Goal: Task Accomplishment & Management: Manage account settings

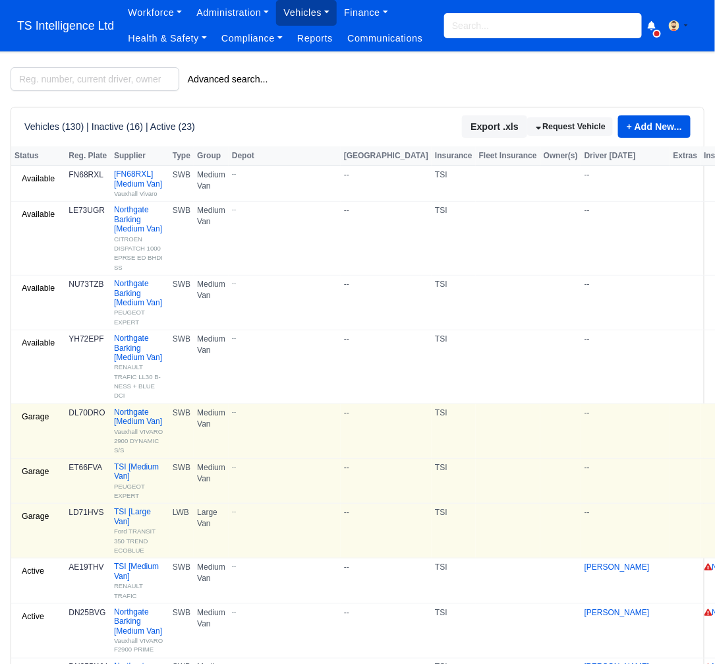
click at [311, 12] on link "Vehicles" at bounding box center [306, 13] width 61 height 26
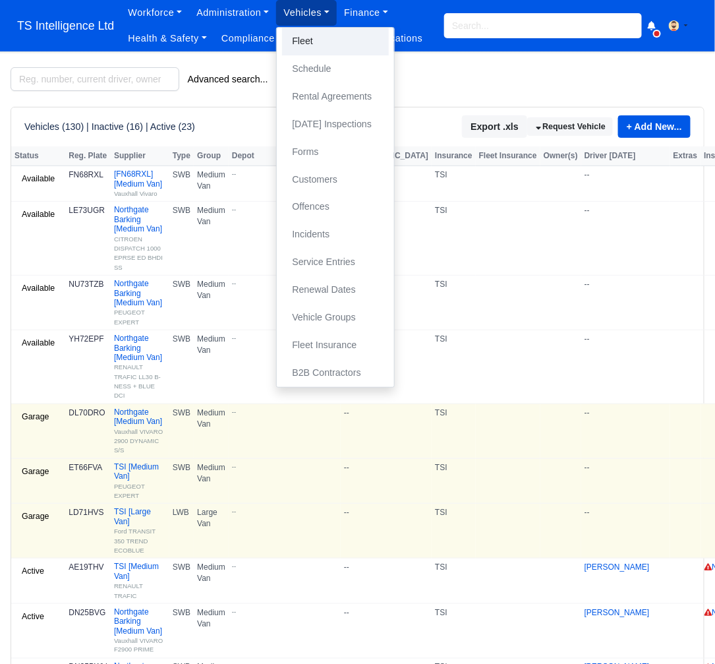
click at [308, 36] on link "Fleet" at bounding box center [335, 42] width 107 height 28
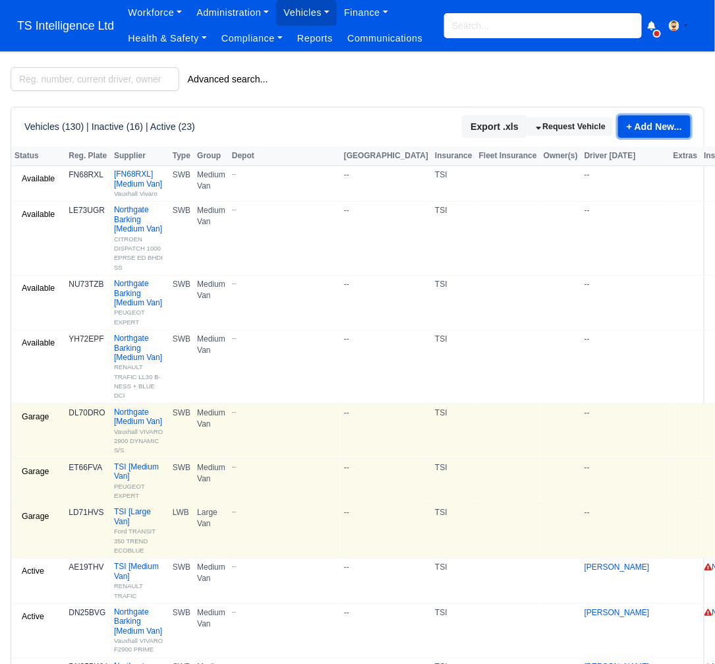
click at [655, 127] on link "+ Add New..." at bounding box center [655, 126] width 73 height 22
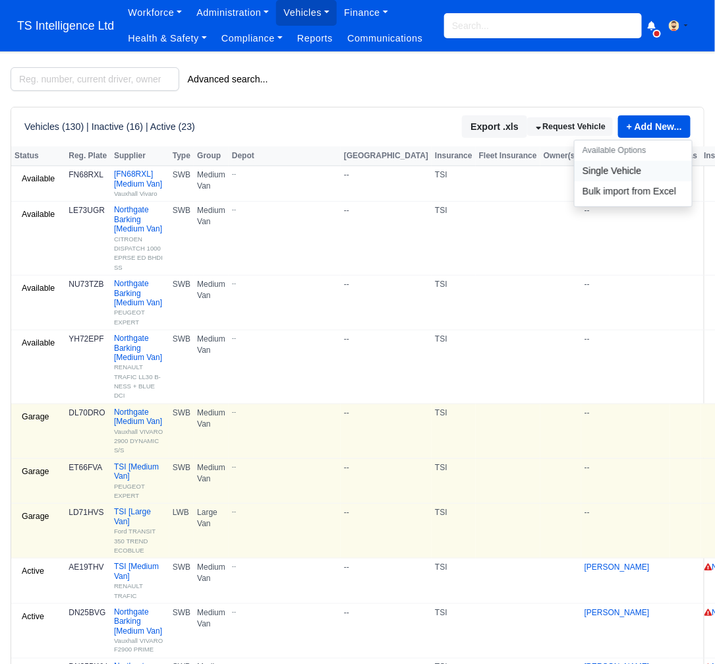
click at [606, 173] on link "Single Vehicle" at bounding box center [633, 171] width 117 height 20
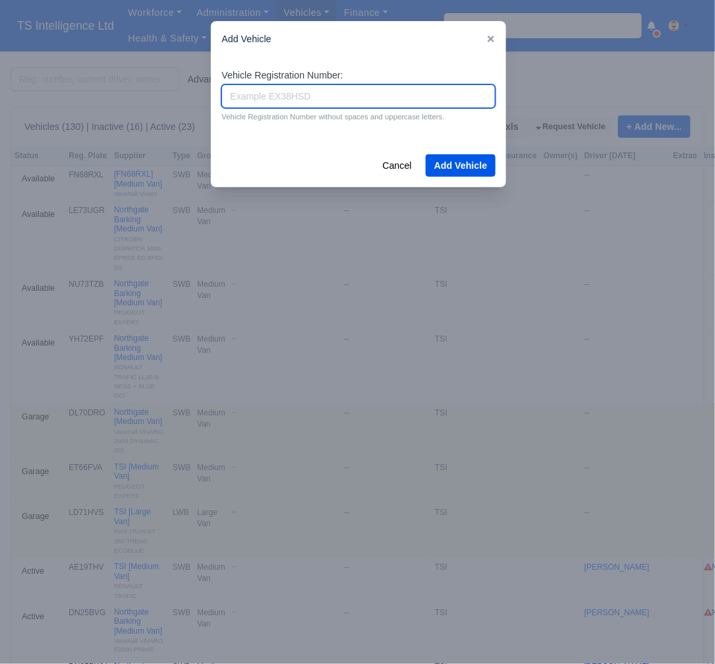
click at [277, 92] on input "Vehicle Registration Number:" at bounding box center [359, 96] width 274 height 24
type input "DT73FNP"
click at [456, 166] on button "Add Vehicle" at bounding box center [461, 165] width 71 height 22
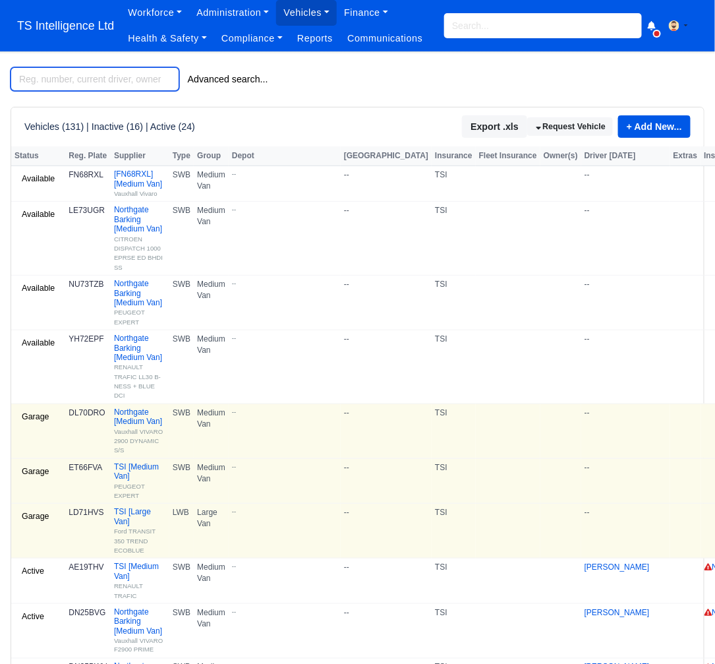
click at [36, 76] on input "search" at bounding box center [95, 79] width 169 height 24
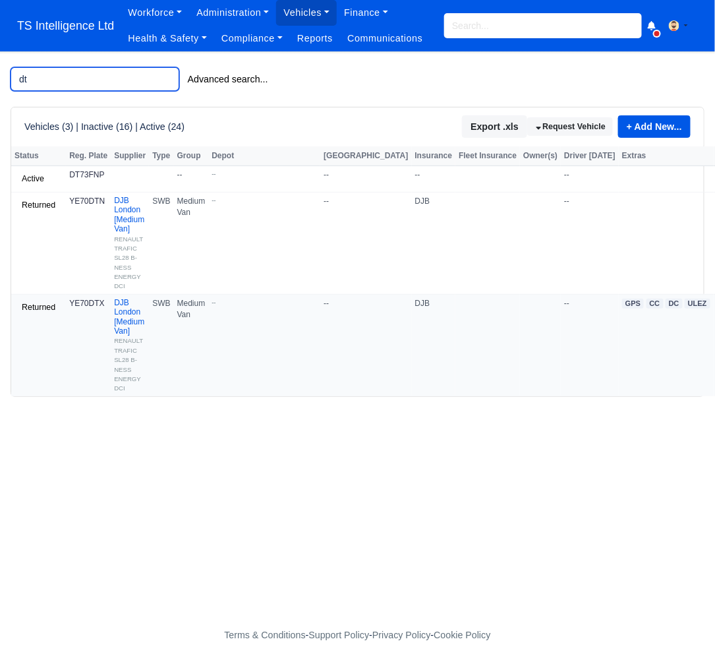
scroll to position [0, 132]
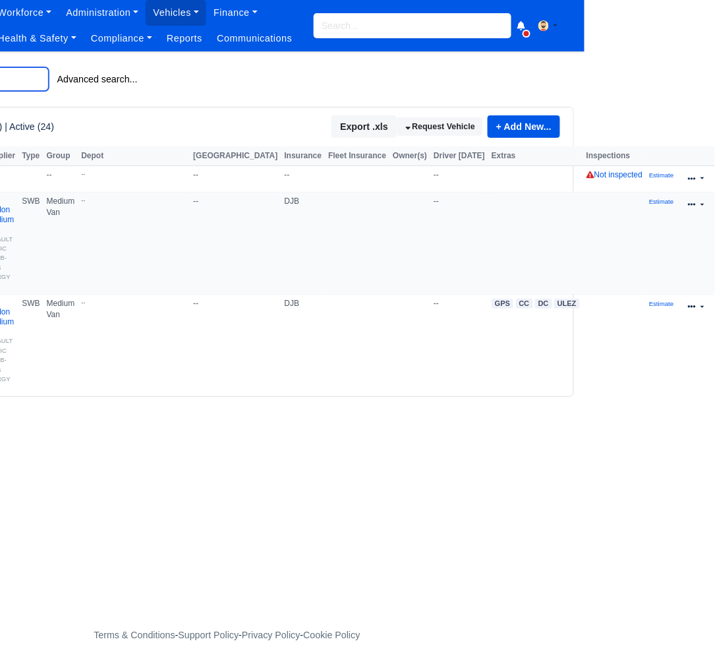
type input "dt"
click at [701, 204] on link at bounding box center [696, 205] width 31 height 19
click at [701, 181] on link at bounding box center [696, 178] width 31 height 19
click at [617, 218] on link "Edit" at bounding box center [653, 220] width 117 height 18
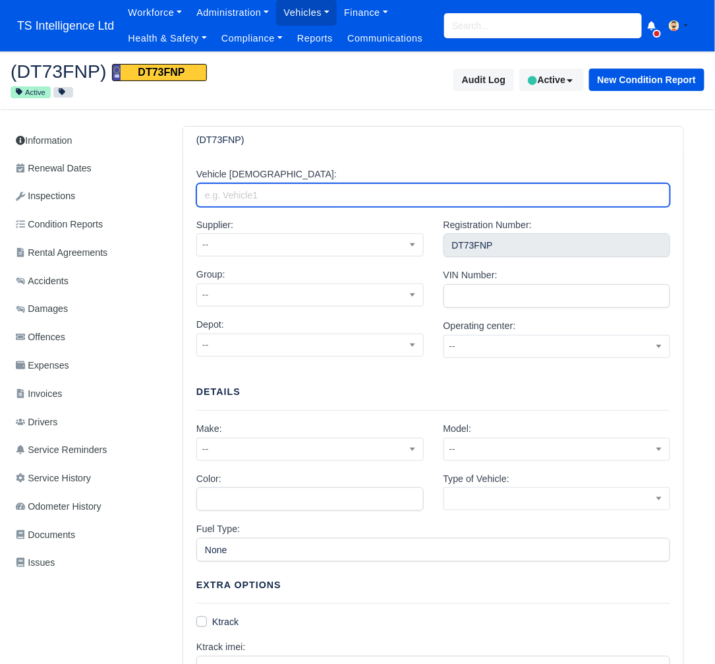
click at [291, 189] on input "Vehicle Alias:" at bounding box center [434, 195] width 474 height 24
type input "B"
type input "Northgate Basildon"
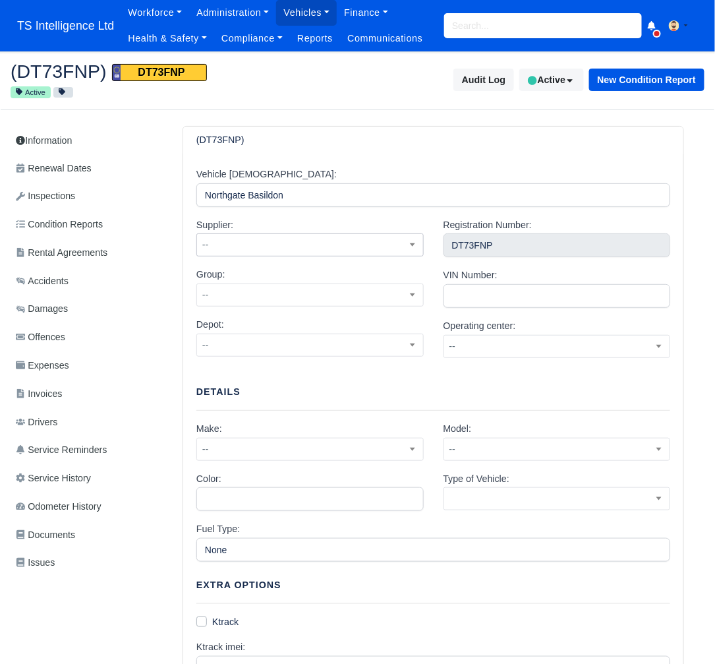
click at [262, 245] on span "--" at bounding box center [310, 245] width 226 height 16
type input "n"
select select "1"
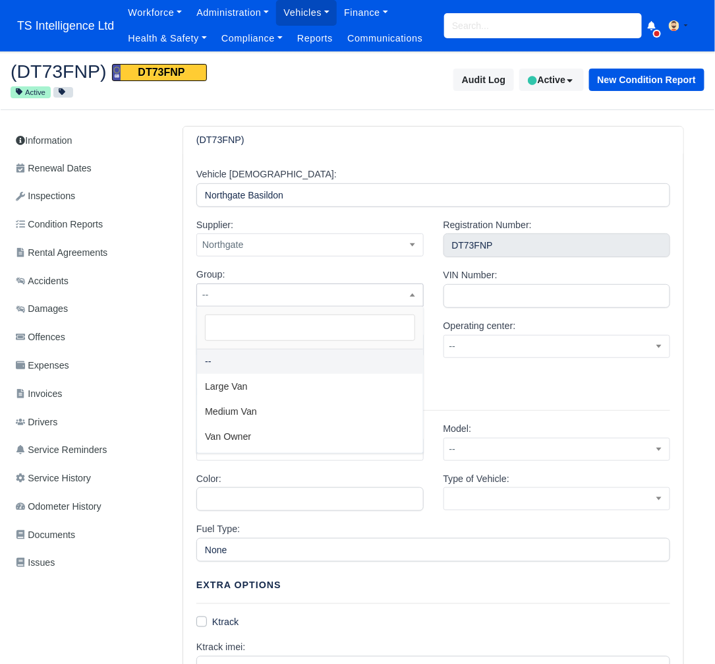
click at [257, 293] on span "--" at bounding box center [310, 295] width 226 height 16
select select "2"
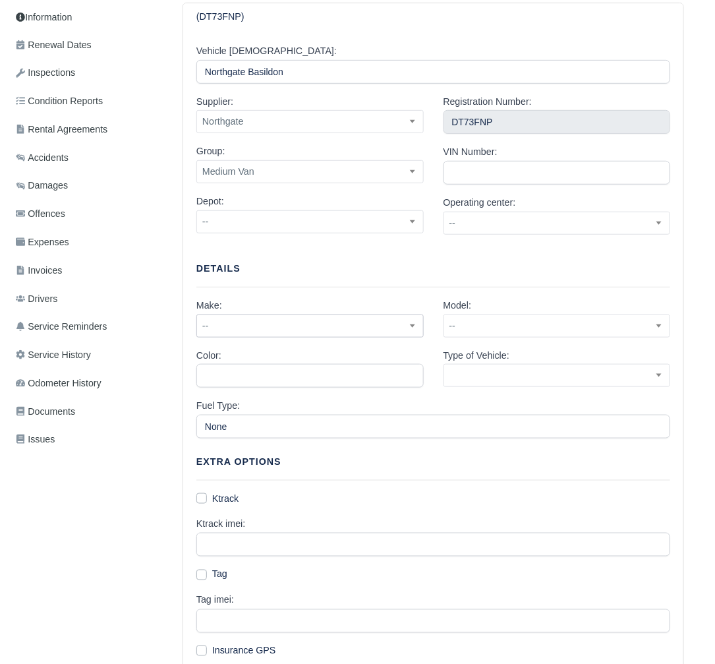
scroll to position [124, 0]
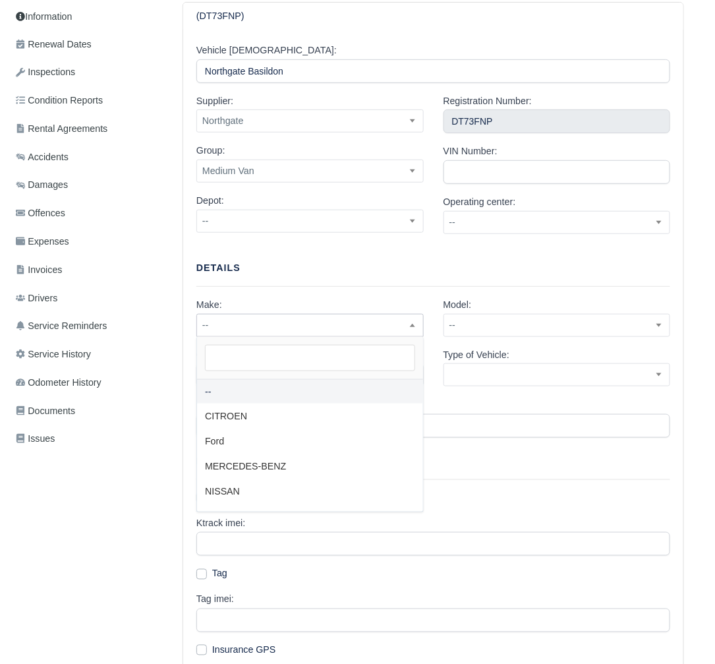
click at [292, 325] on span "--" at bounding box center [310, 325] width 226 height 16
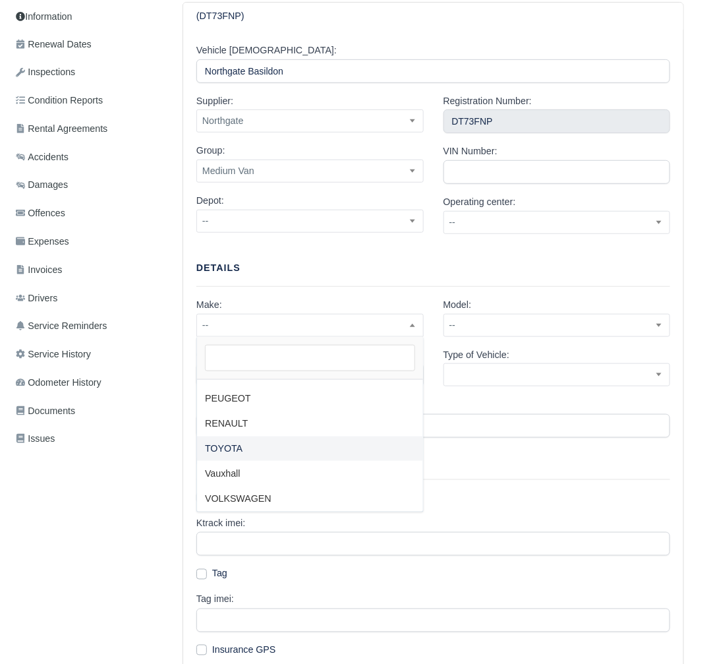
scroll to position [121, 0]
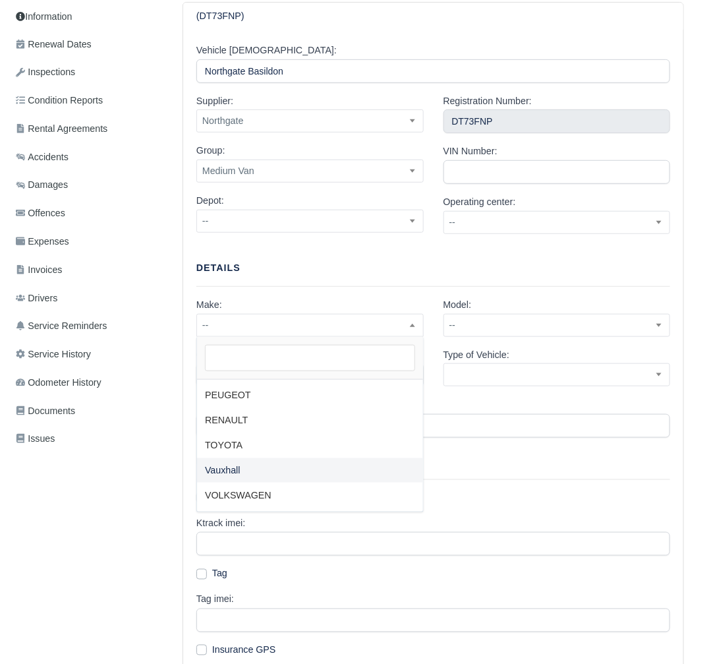
select select "2"
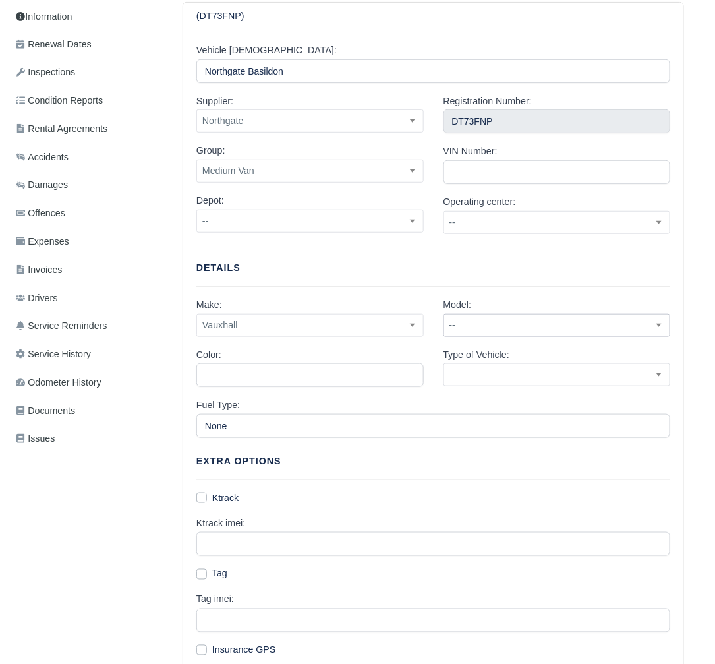
click at [483, 328] on span "--" at bounding box center [557, 325] width 226 height 16
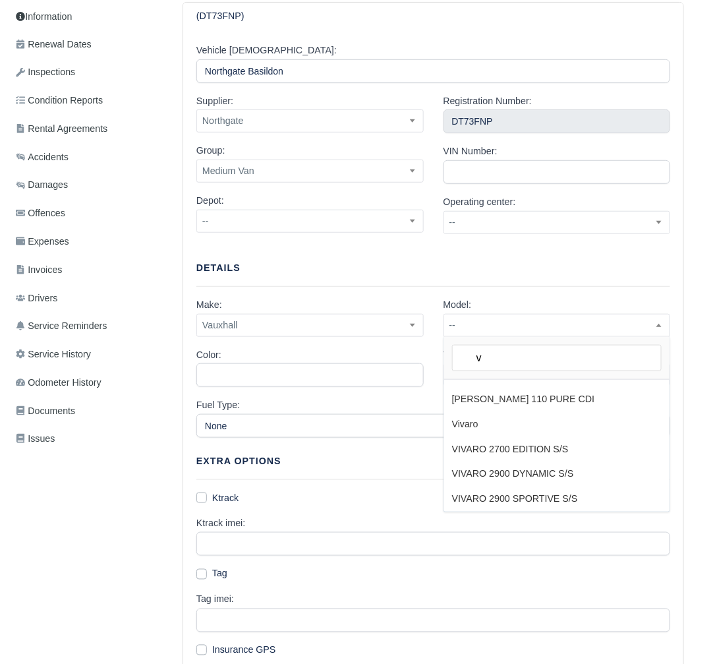
scroll to position [142, 0]
type input "v"
select select "13"
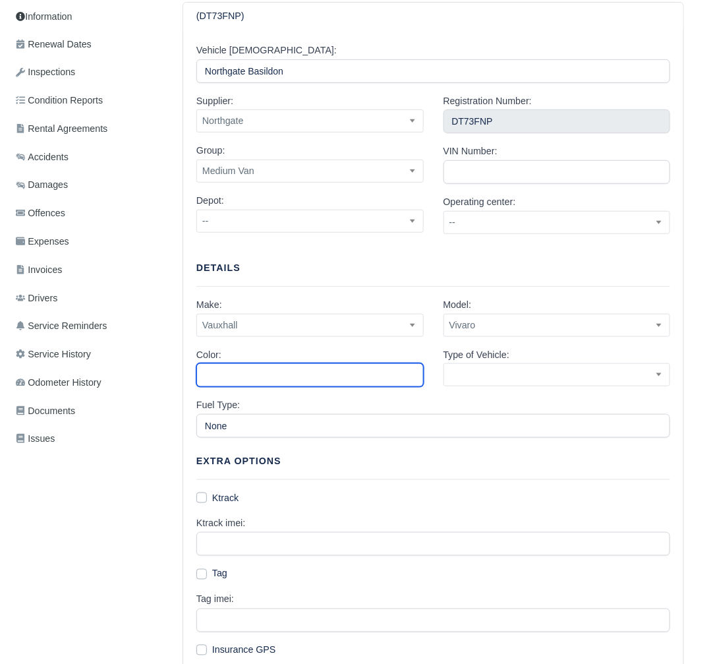
click at [278, 376] on input "Color:" at bounding box center [310, 375] width 227 height 24
type input "White"
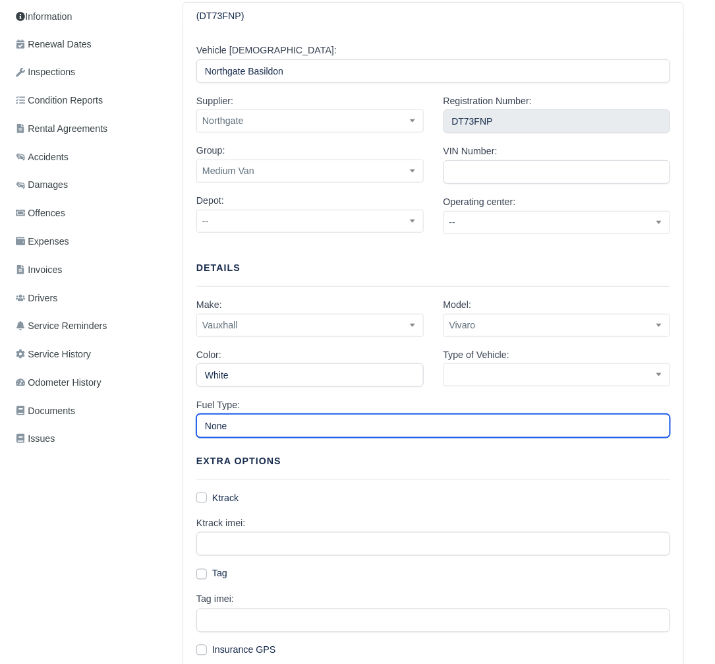
click at [274, 425] on input "None" at bounding box center [434, 426] width 474 height 24
click at [275, 425] on input "None" at bounding box center [434, 426] width 474 height 24
type input "Diesel"
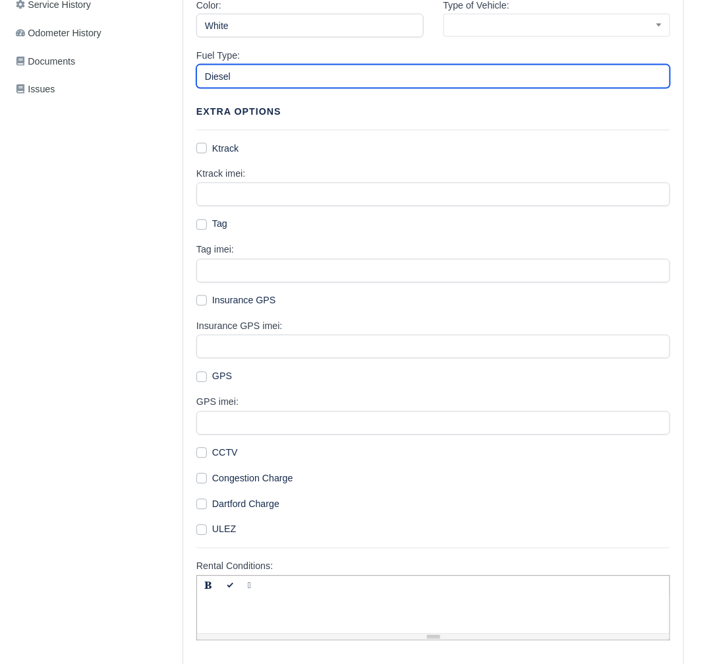
scroll to position [572, 0]
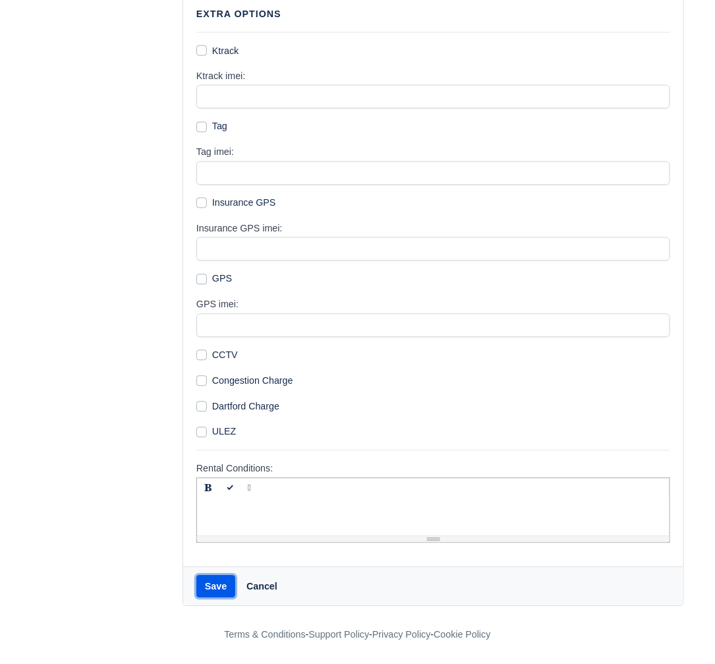
click at [209, 594] on button "Save" at bounding box center [216, 587] width 39 height 22
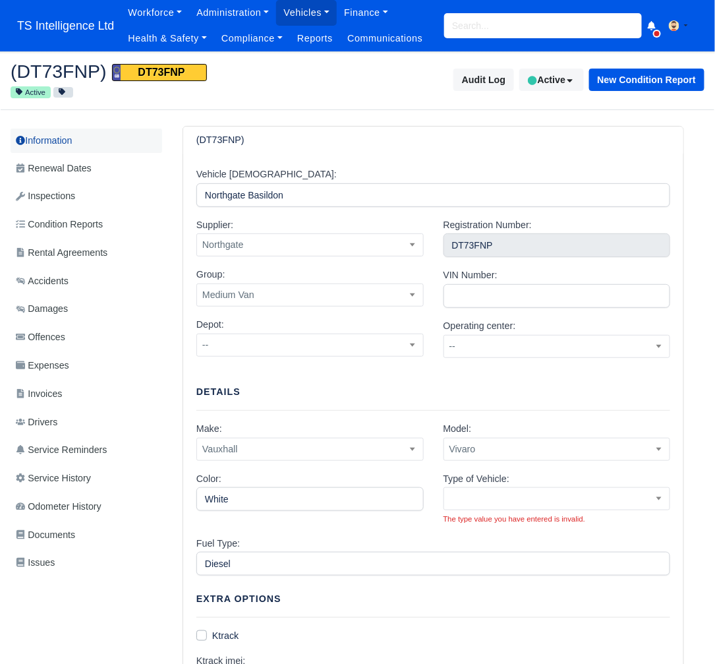
click at [71, 138] on link "Information" at bounding box center [87, 141] width 152 height 24
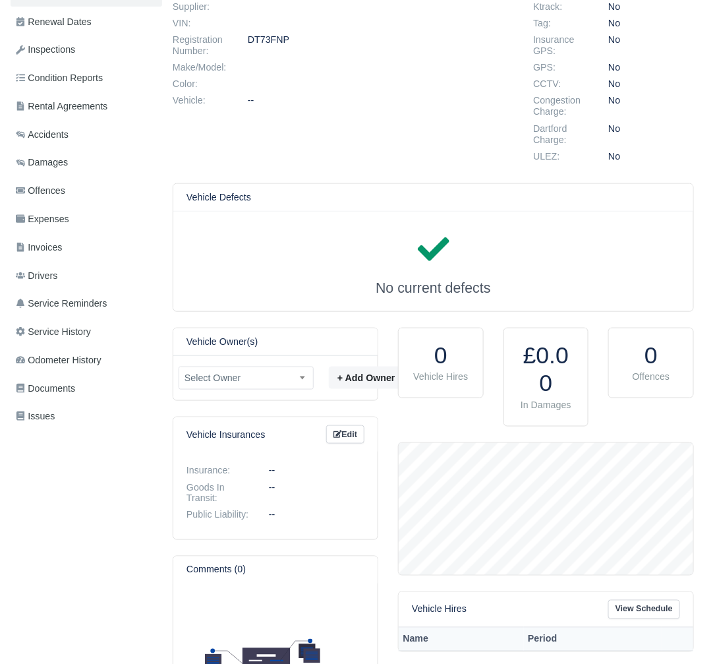
scroll to position [170, 0]
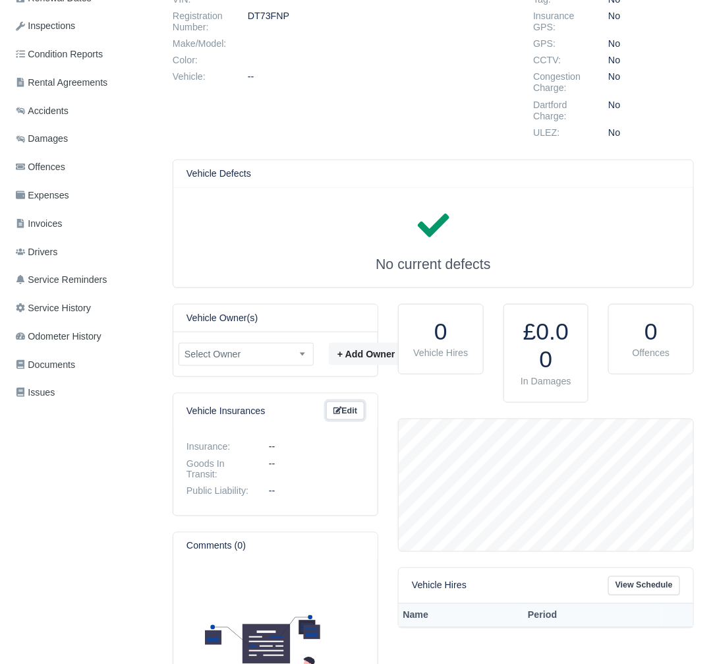
click at [349, 413] on link "Edit" at bounding box center [345, 411] width 38 height 19
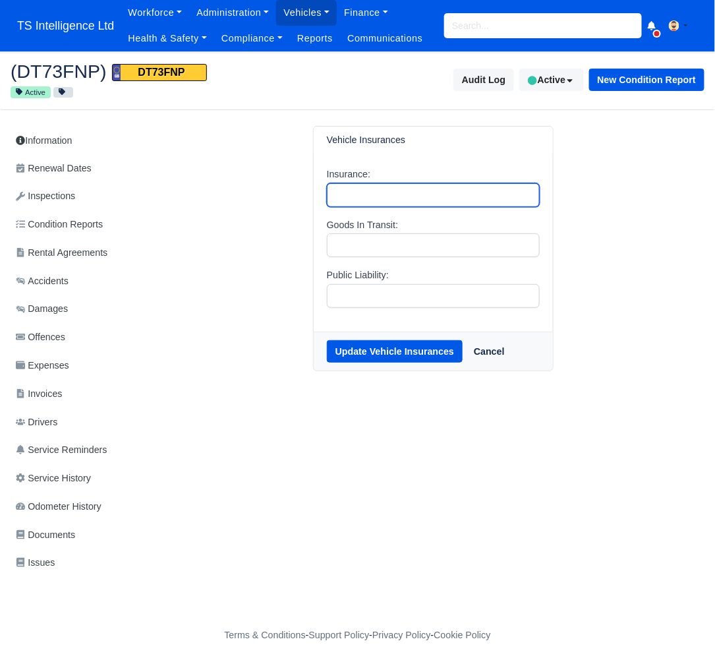
click at [342, 195] on input "Insurance:" at bounding box center [434, 195] width 214 height 24
type input "TSI"
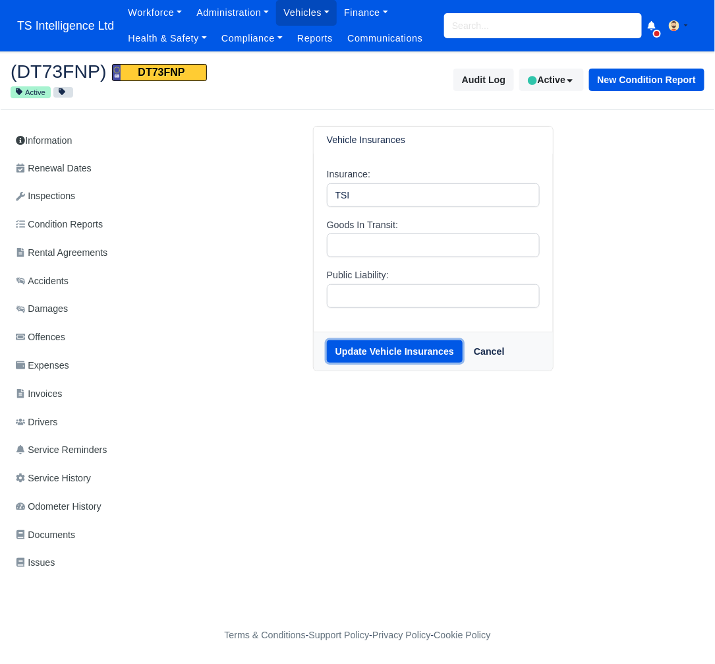
click at [390, 357] on button "Update Vehicle Insurances" at bounding box center [395, 351] width 136 height 22
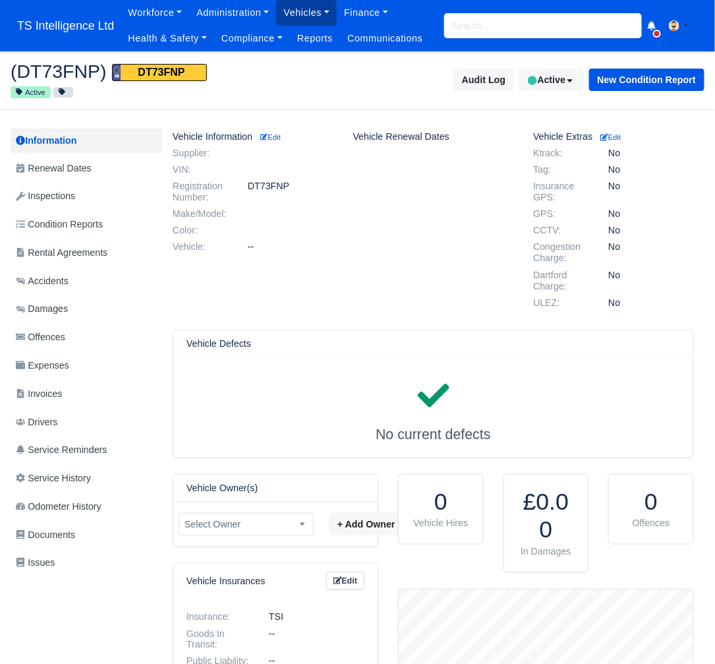
click at [307, 11] on link "Vehicles" at bounding box center [306, 13] width 61 height 26
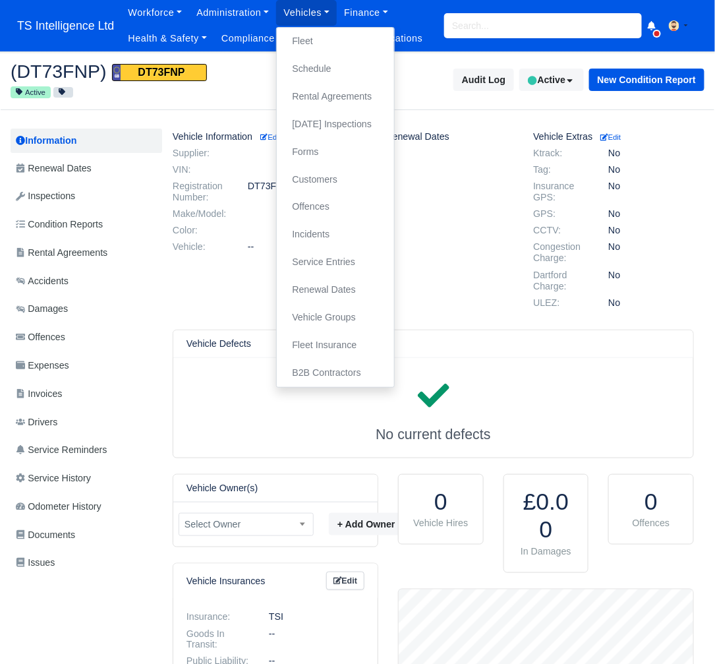
drag, startPoint x: 480, startPoint y: 60, endPoint x: 520, endPoint y: 63, distance: 39.7
click at [484, 59] on div "(DT73FNP) DT73FNP Active Audit Log Active Active Available Inactive Garage Retu…" at bounding box center [358, 80] width 714 height 59
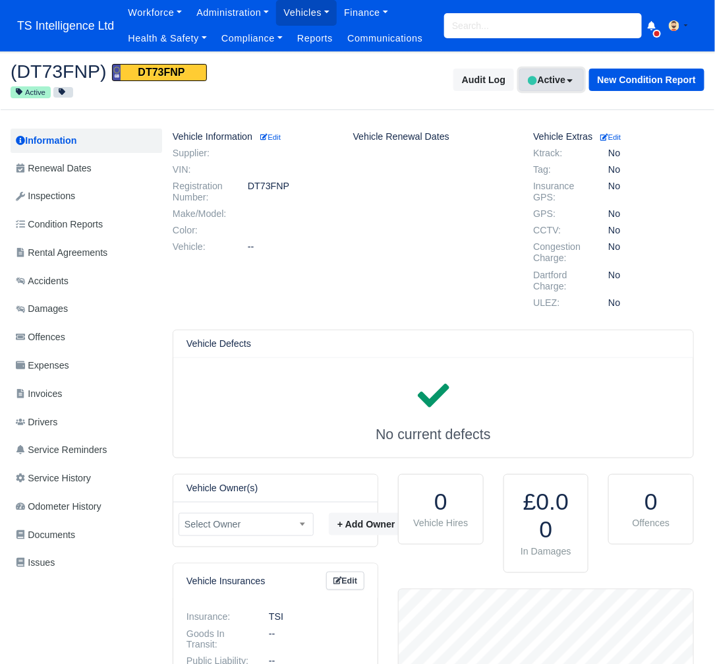
click at [552, 74] on button "Active" at bounding box center [552, 80] width 64 height 22
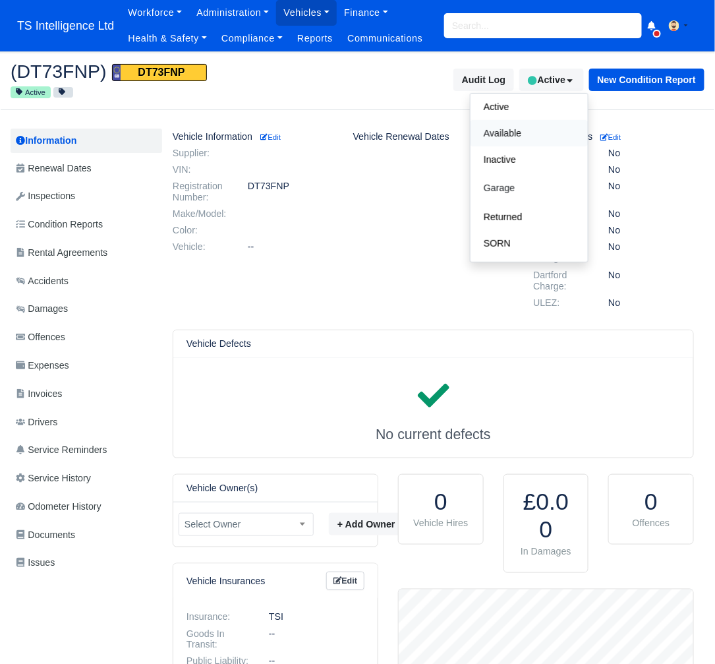
click at [520, 129] on span "Available" at bounding box center [530, 133] width 102 height 21
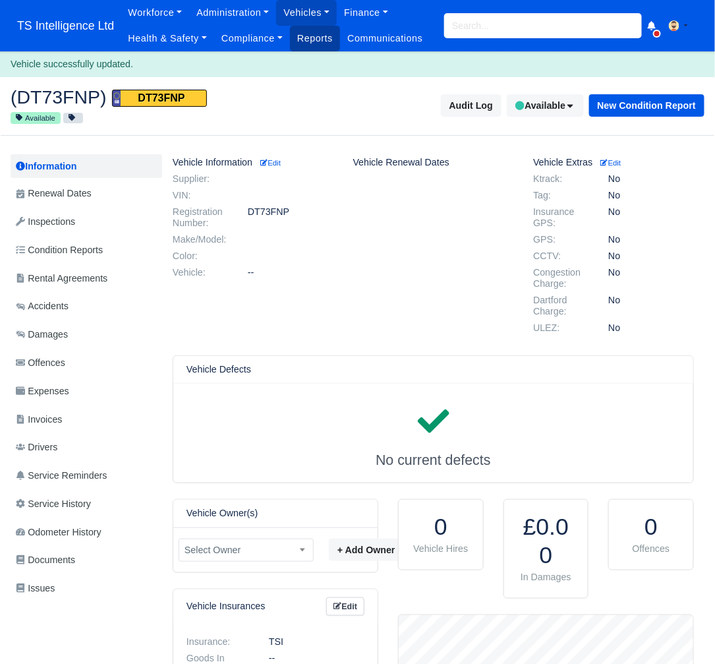
scroll to position [132, 295]
click at [309, 11] on link "Vehicles" at bounding box center [306, 13] width 61 height 26
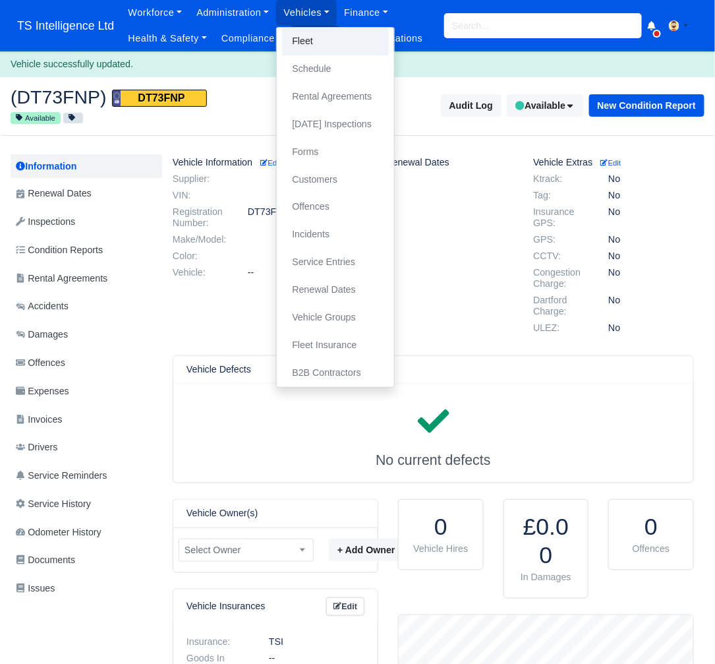
click at [312, 43] on link "Fleet" at bounding box center [335, 42] width 107 height 28
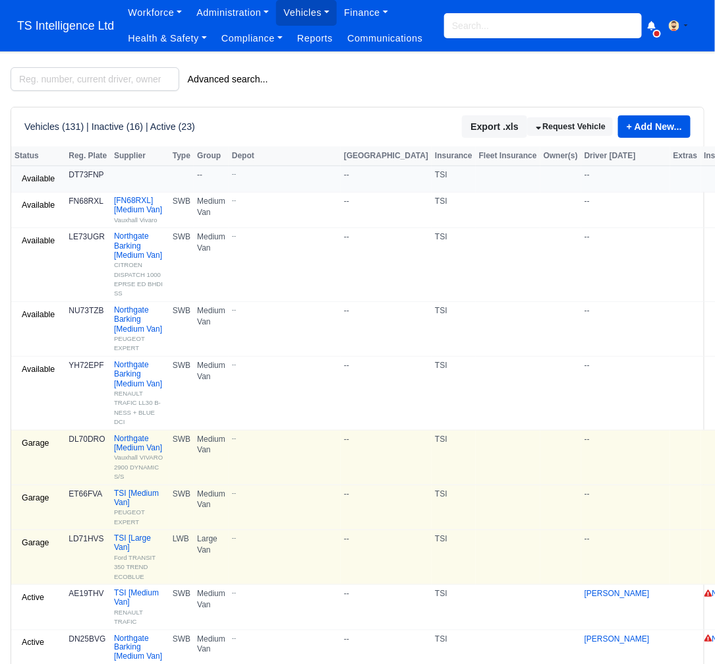
scroll to position [0, 82]
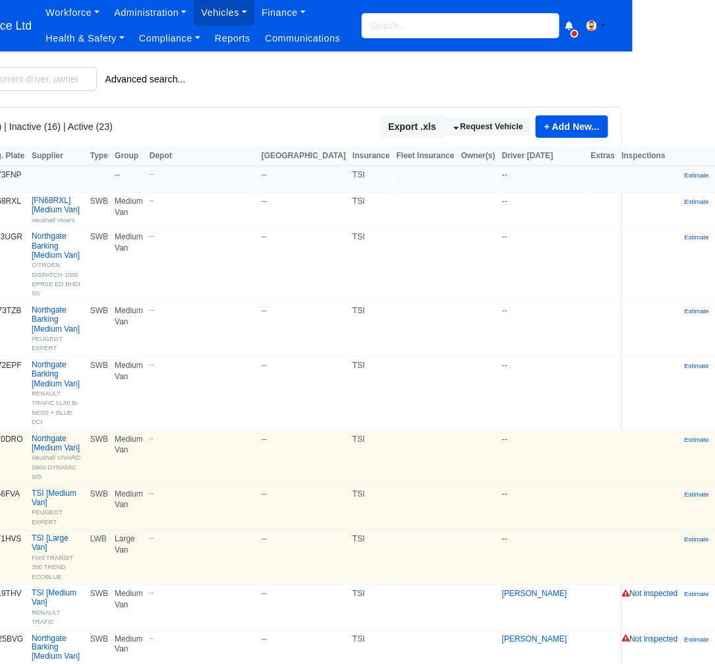
click at [715, 176] on icon at bounding box center [727, 179] width 8 height 8
click at [642, 216] on link "Edit" at bounding box center [688, 220] width 117 height 18
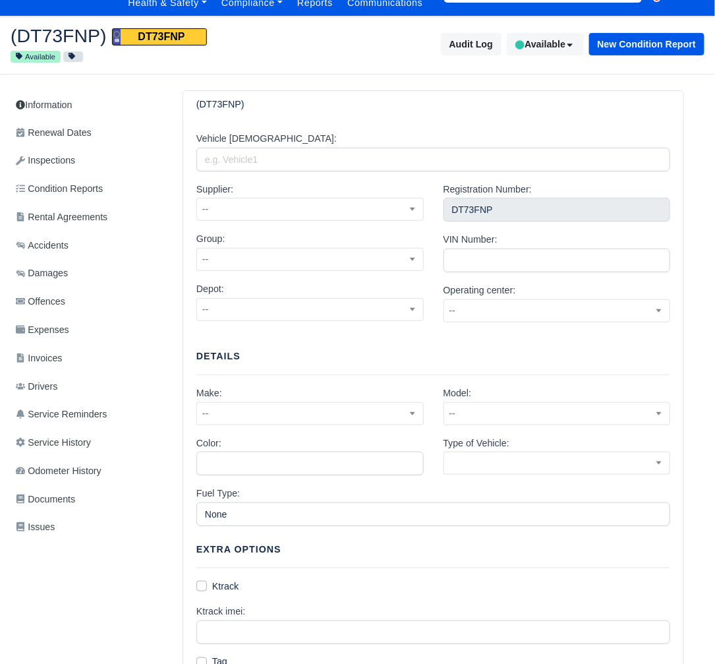
scroll to position [42, 0]
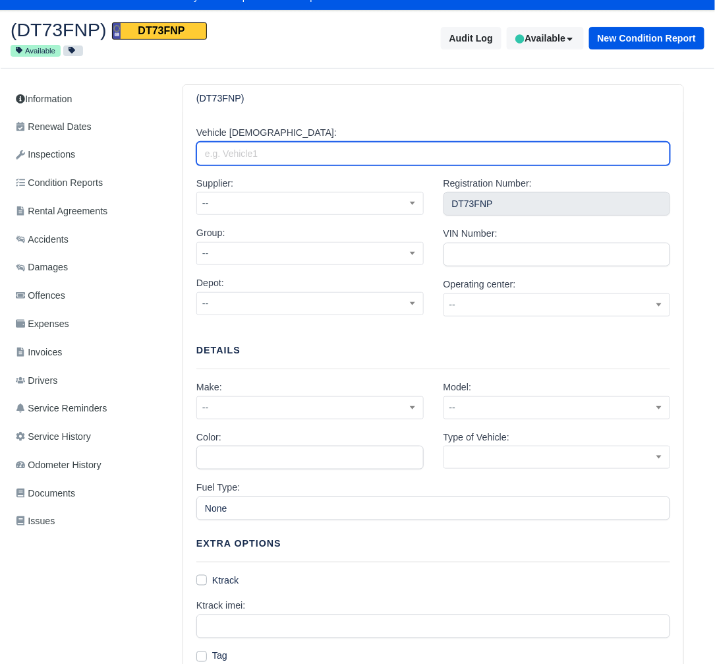
click at [306, 149] on input "Vehicle Alias:" at bounding box center [434, 154] width 474 height 24
type input "Northgate Basildon"
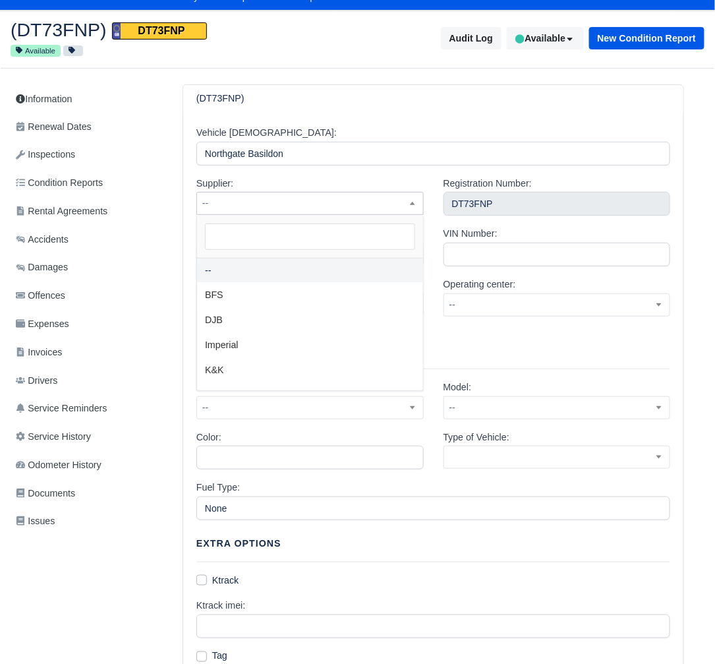
click at [287, 207] on span "--" at bounding box center [310, 203] width 226 height 16
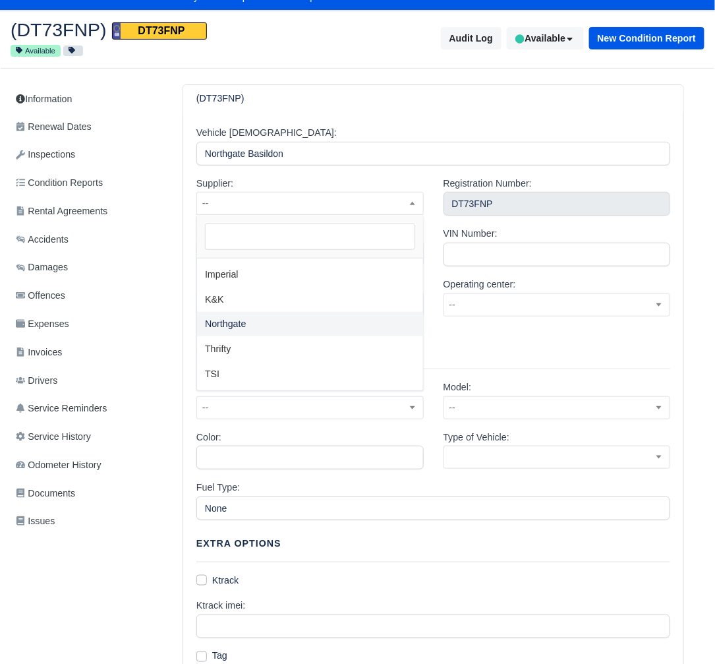
select select "1"
click at [294, 253] on span "--" at bounding box center [310, 253] width 226 height 16
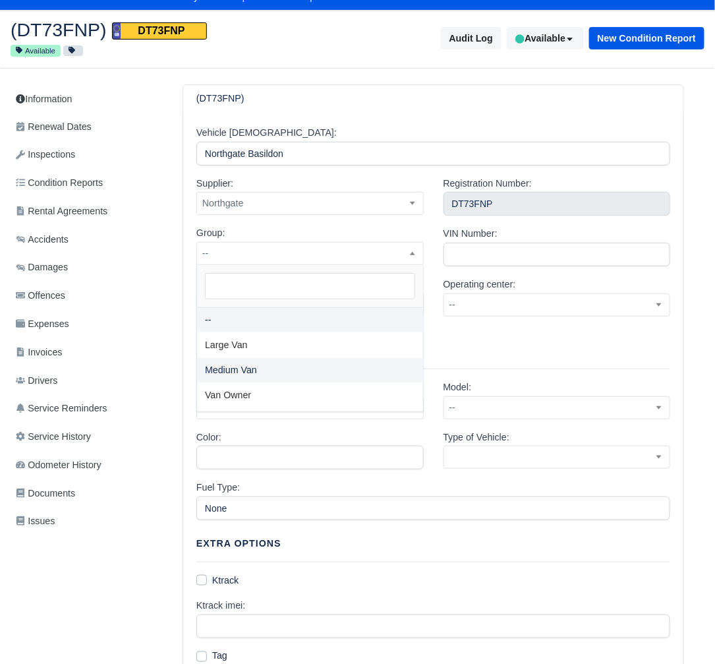
select select "2"
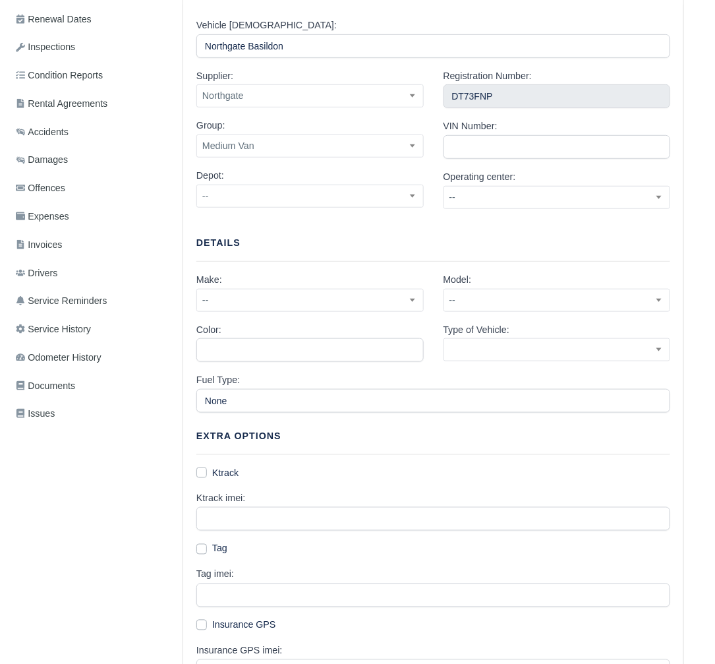
scroll to position [150, 0]
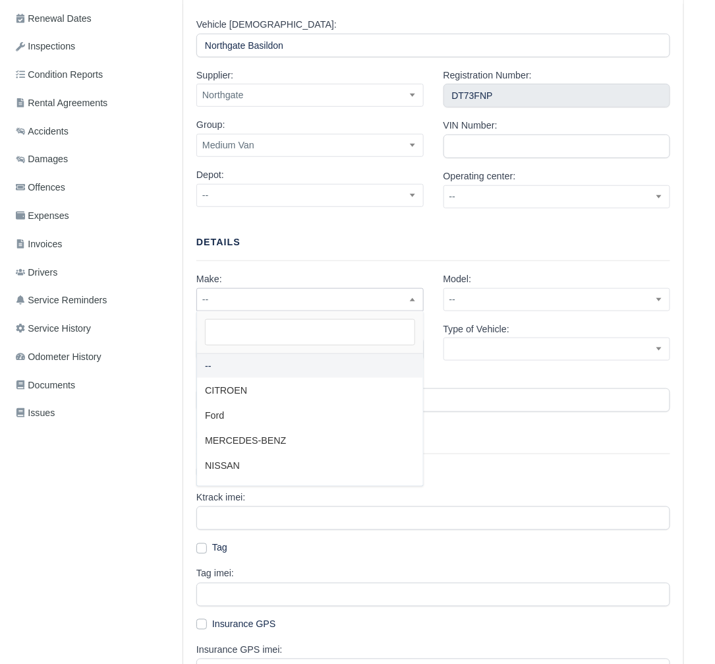
click at [295, 294] on span "--" at bounding box center [310, 299] width 226 height 16
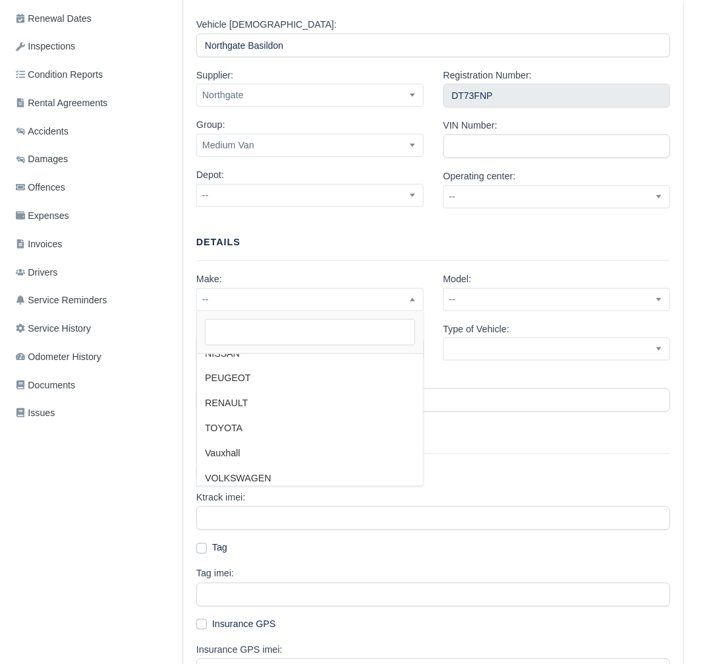
scroll to position [119, 0]
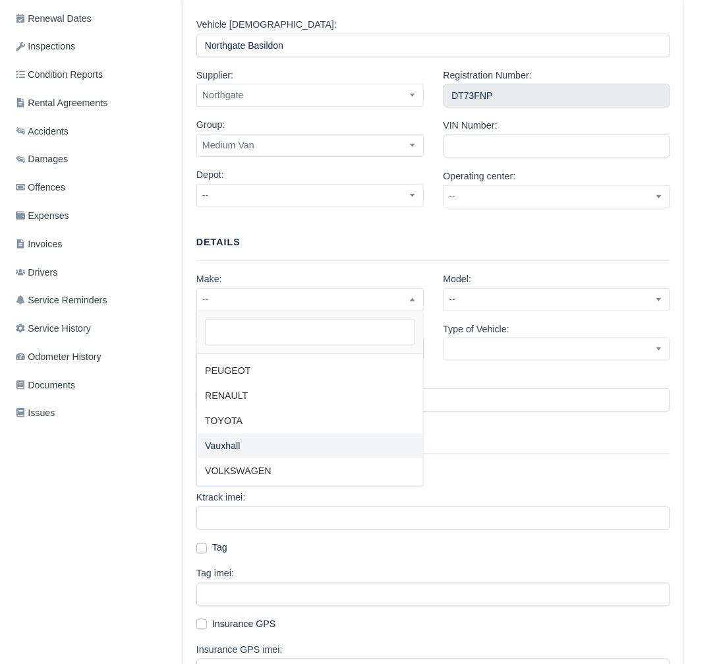
select select "2"
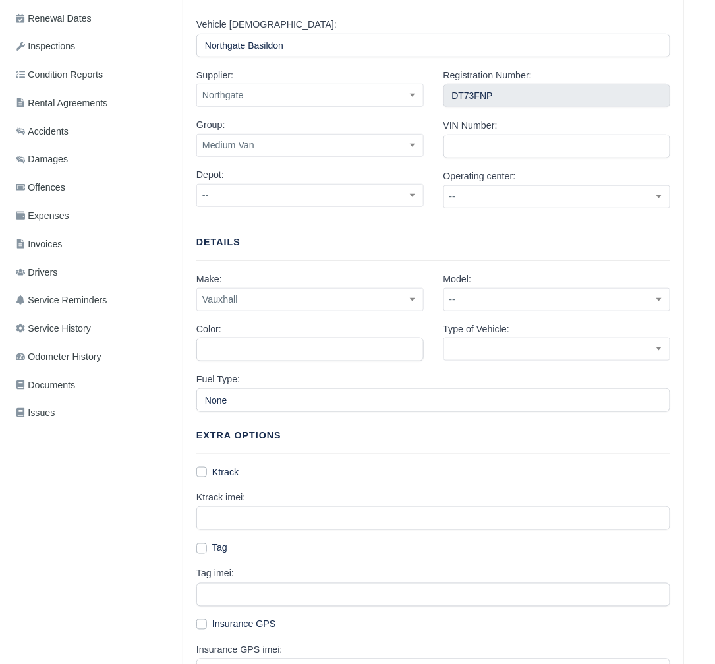
click at [524, 285] on div "Model: -- BOXER BOXER 335 PRO L2H2 BHDI COMBO CRAFTER DISPATCH DISPATCH 1000 EN…" at bounding box center [557, 292] width 227 height 40
click at [520, 295] on span "--" at bounding box center [557, 299] width 226 height 16
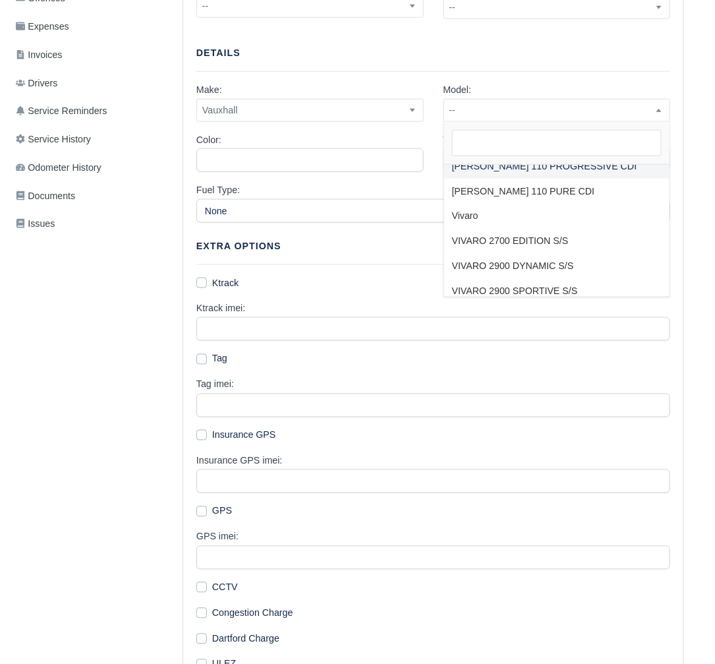
scroll to position [1158, 0]
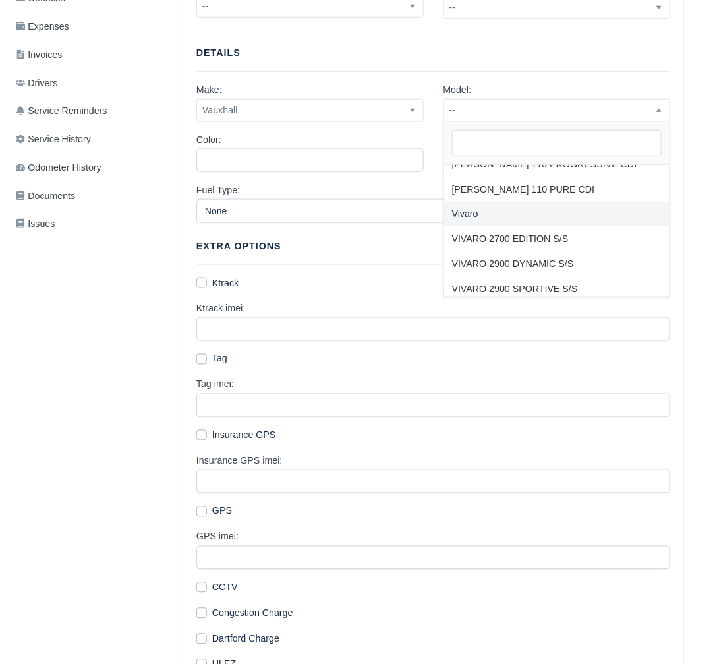
select select "13"
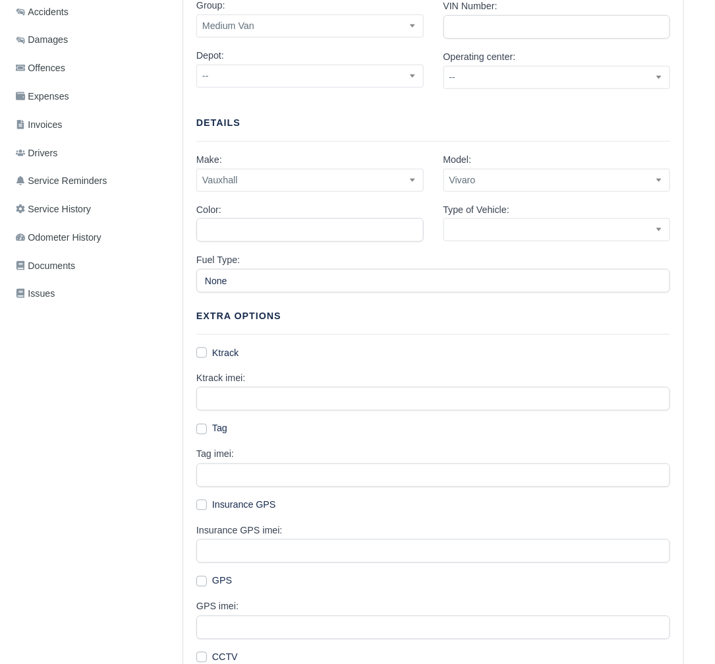
scroll to position [199, 0]
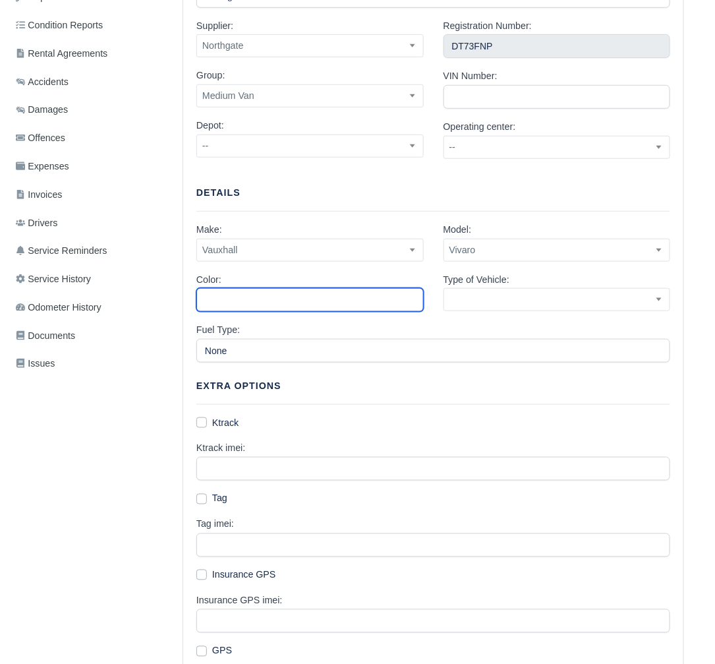
click at [292, 304] on input "Color:" at bounding box center [310, 300] width 227 height 24
type input "White"
click at [484, 301] on span at bounding box center [557, 299] width 227 height 23
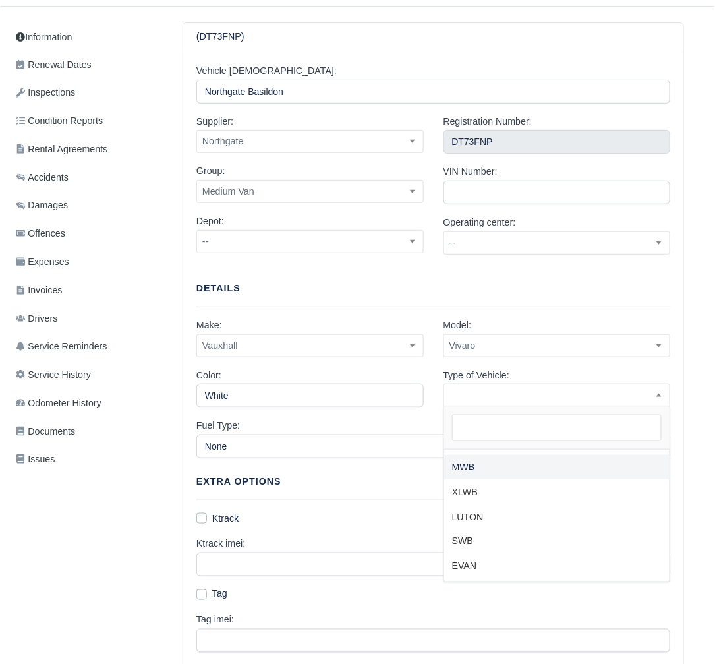
scroll to position [28, 0]
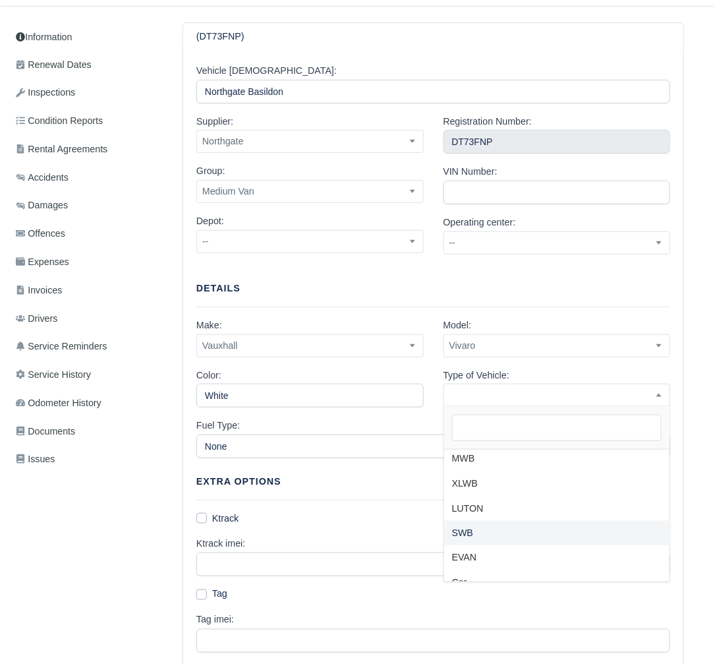
select select "van"
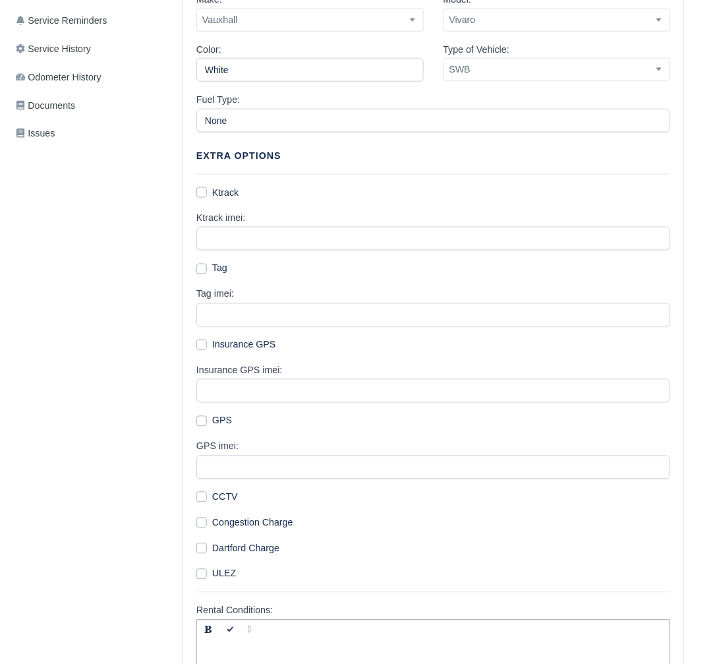
scroll to position [372, 0]
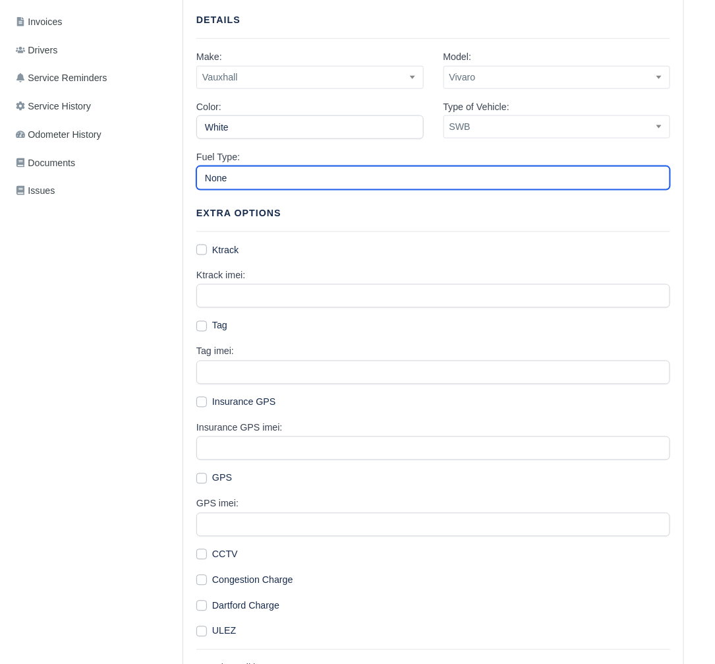
click at [265, 179] on input "None" at bounding box center [434, 178] width 474 height 24
type input "Diesel"
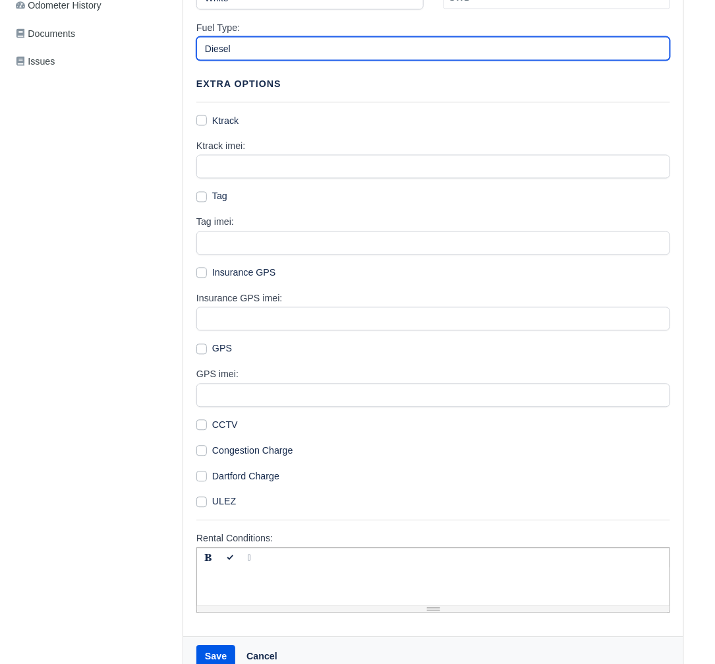
scroll to position [572, 0]
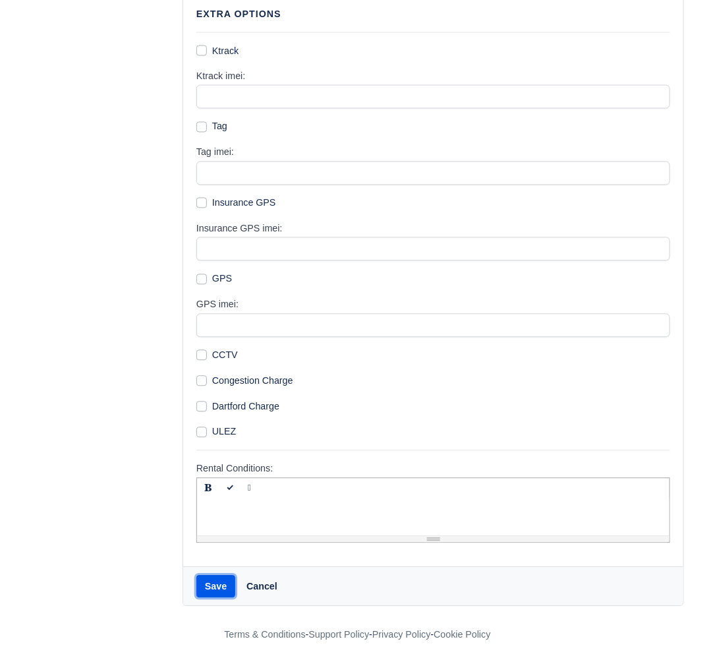
click at [222, 584] on button "Save" at bounding box center [216, 587] width 39 height 22
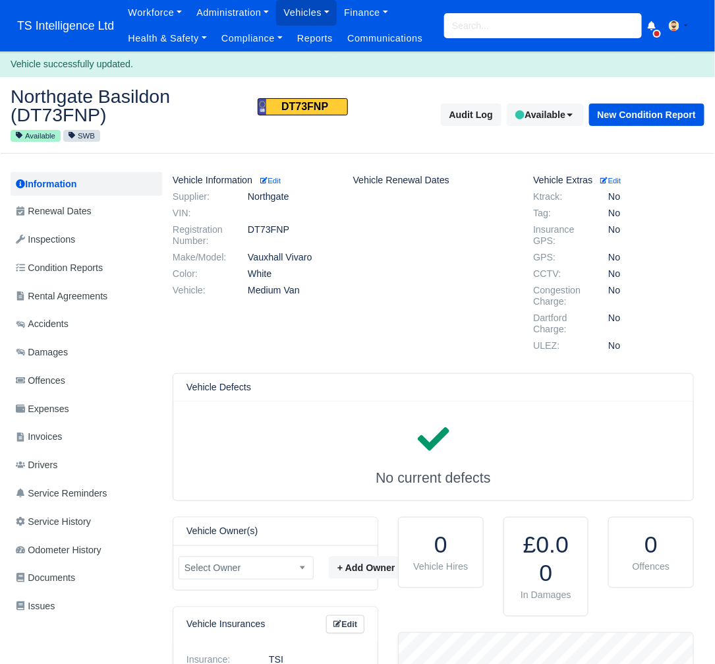
scroll to position [132, 295]
click at [311, 15] on link "Vehicles" at bounding box center [306, 13] width 61 height 26
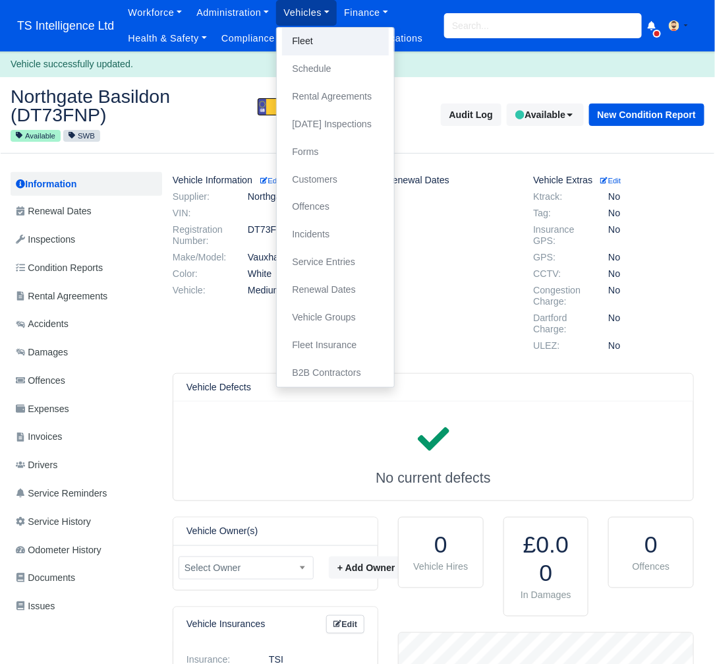
click at [323, 39] on link "Fleet" at bounding box center [335, 42] width 107 height 28
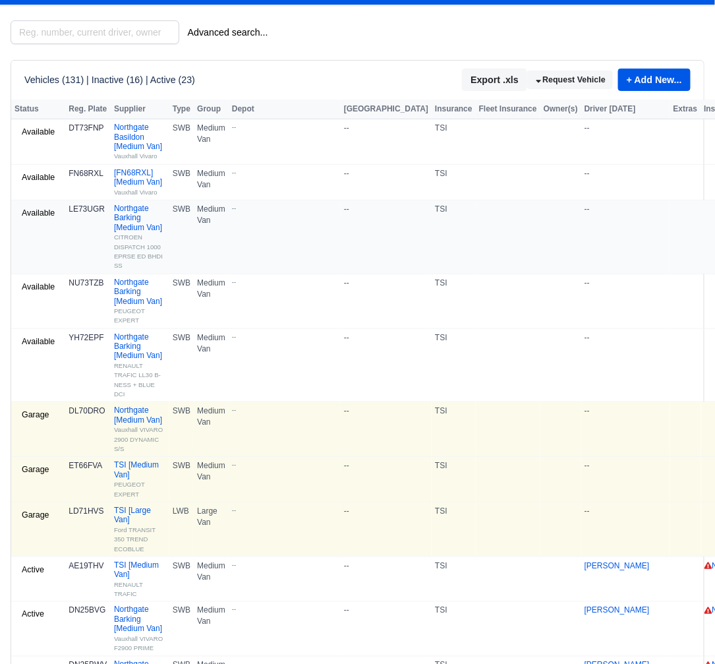
scroll to position [69, 0]
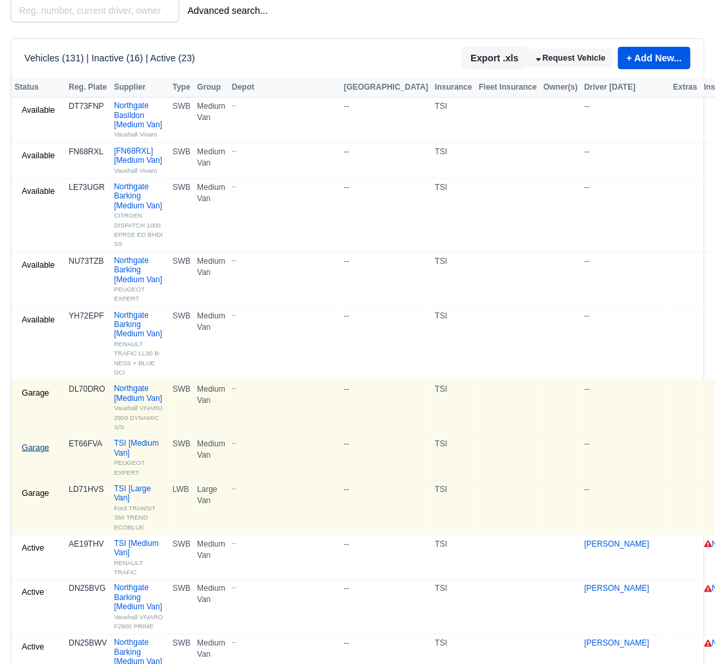
click at [35, 458] on link "Garage" at bounding box center [36, 448] width 42 height 19
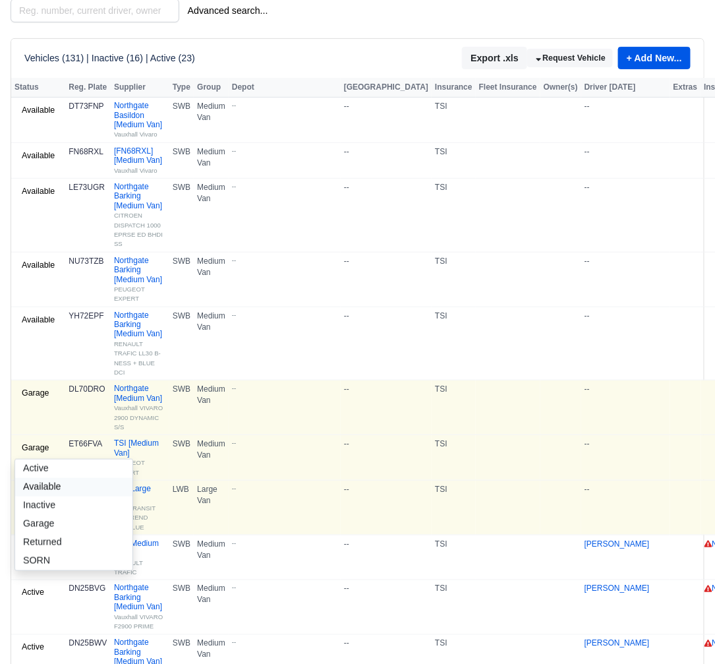
click at [49, 497] on link "Available" at bounding box center [73, 487] width 117 height 18
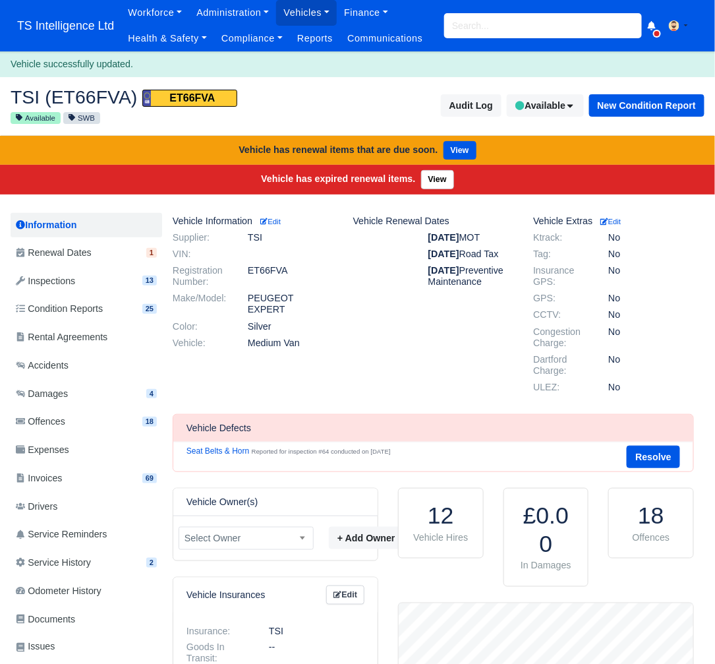
scroll to position [132, 295]
click at [303, 18] on link "Vehicles" at bounding box center [306, 13] width 61 height 26
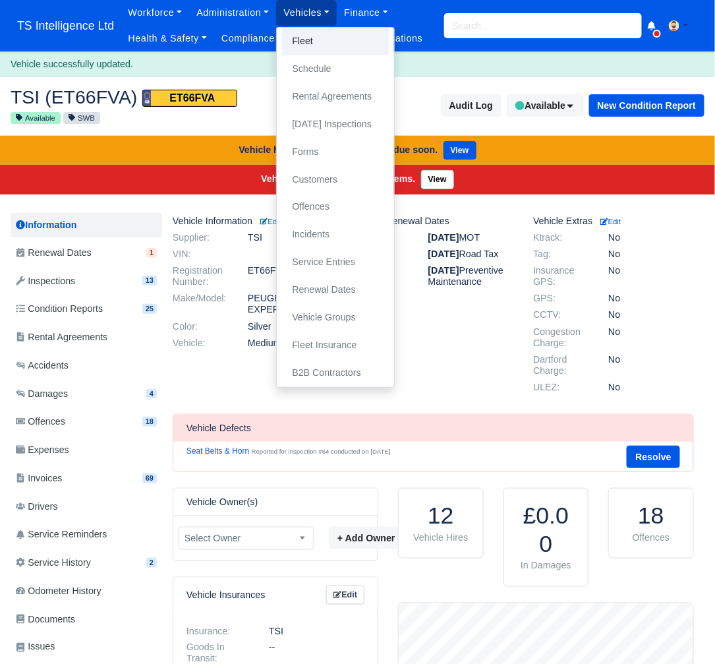
click at [309, 42] on link "Fleet" at bounding box center [335, 42] width 107 height 28
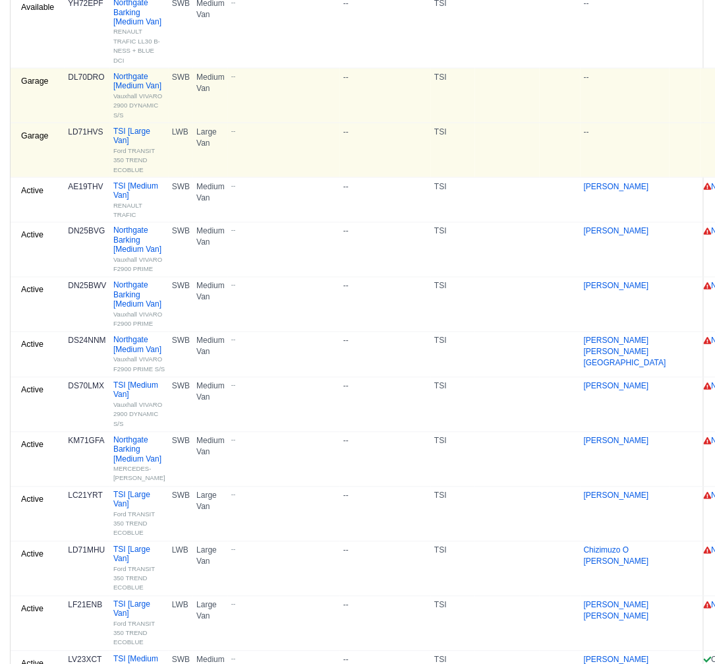
scroll to position [0, 1]
